Goal: Transaction & Acquisition: Purchase product/service

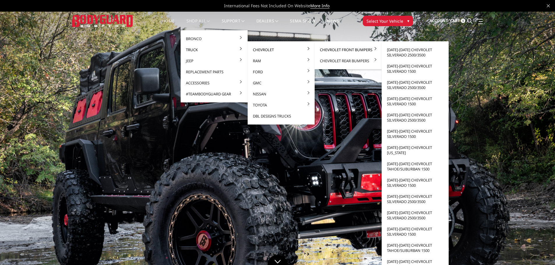
click at [343, 50] on link "Chevrolet Front Bumpers" at bounding box center [348, 49] width 62 height 11
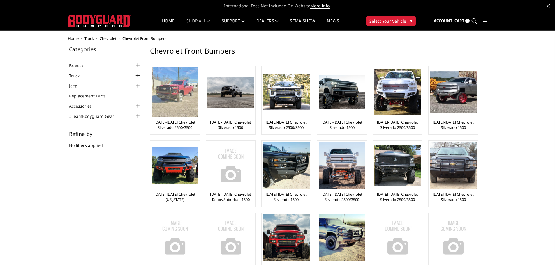
click at [166, 102] on img at bounding box center [175, 92] width 47 height 49
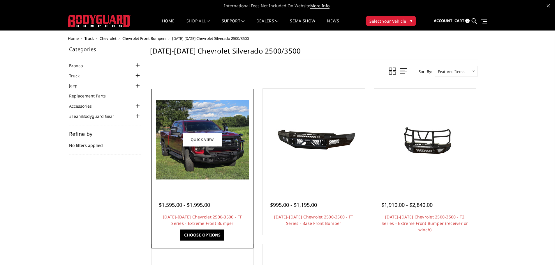
click at [241, 117] on img at bounding box center [202, 140] width 93 height 80
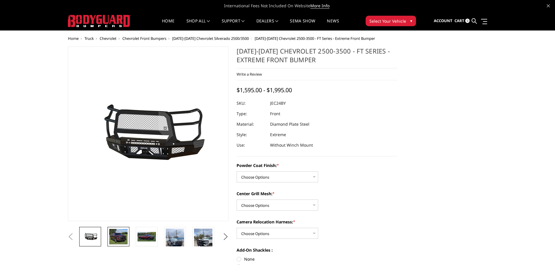
click at [121, 237] on img at bounding box center [118, 237] width 18 height 16
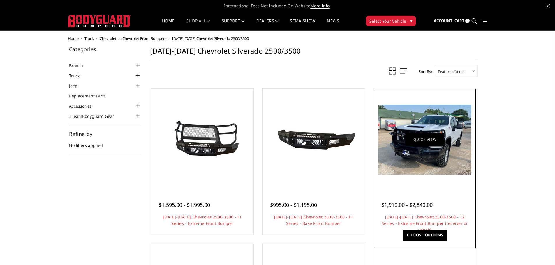
click at [434, 147] on img at bounding box center [424, 140] width 93 height 70
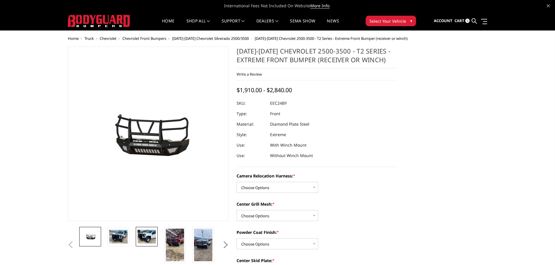
click at [150, 237] on img at bounding box center [146, 237] width 18 height 14
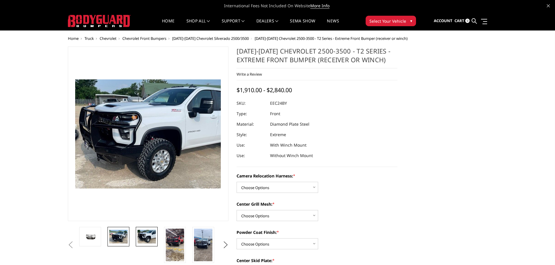
click at [126, 237] on img at bounding box center [118, 237] width 18 height 14
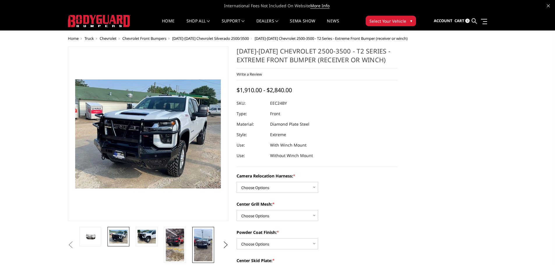
click at [199, 235] on img at bounding box center [203, 245] width 18 height 33
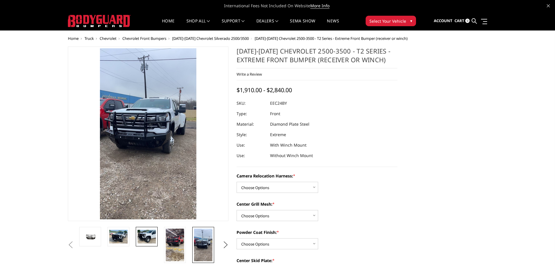
click at [152, 236] on img at bounding box center [146, 237] width 18 height 14
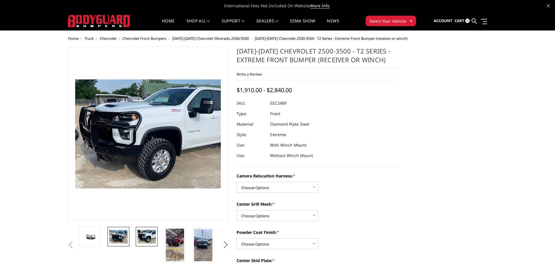
click at [126, 235] on img at bounding box center [118, 237] width 18 height 14
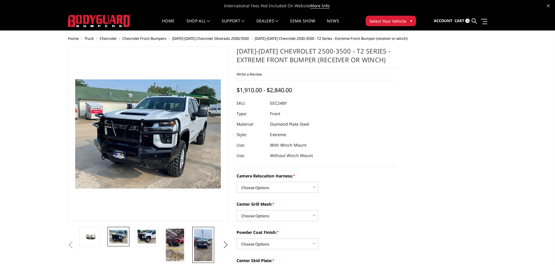
click at [197, 240] on img at bounding box center [203, 245] width 18 height 33
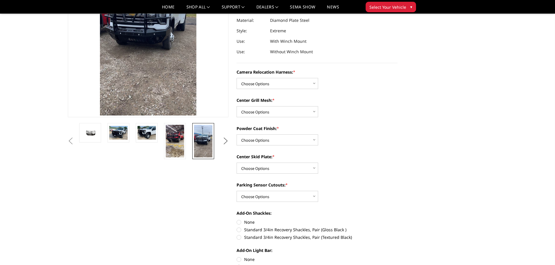
scroll to position [87, 0]
click at [228, 142] on button "Next" at bounding box center [225, 141] width 9 height 9
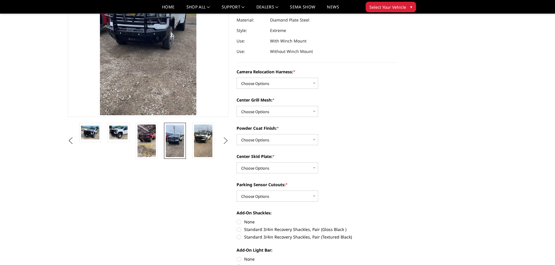
click at [228, 142] on button "Next" at bounding box center [225, 141] width 9 height 9
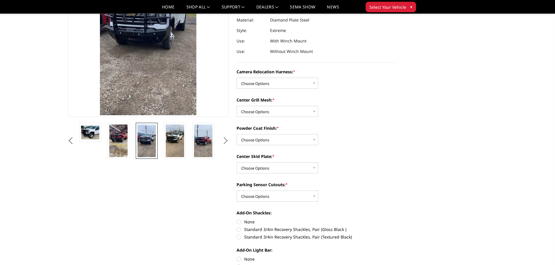
click at [228, 142] on button "Next" at bounding box center [225, 141] width 9 height 9
click at [182, 146] on img at bounding box center [175, 141] width 18 height 33
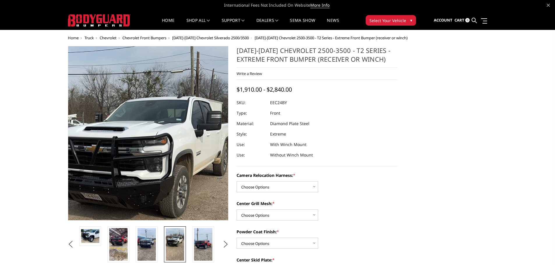
scroll to position [0, 0]
